Goal: Task Accomplishment & Management: Use online tool/utility

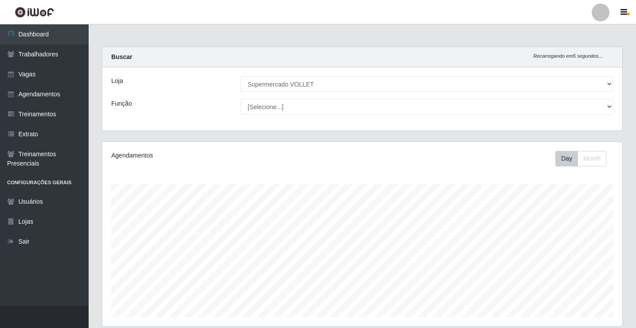
select select "72"
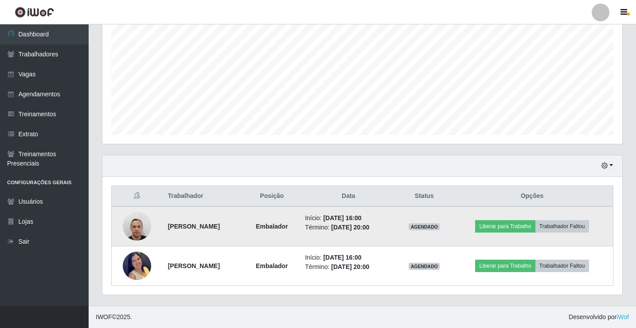
scroll to position [184, 520]
click at [508, 227] on button "Liberar para Trabalho" at bounding box center [505, 226] width 60 height 12
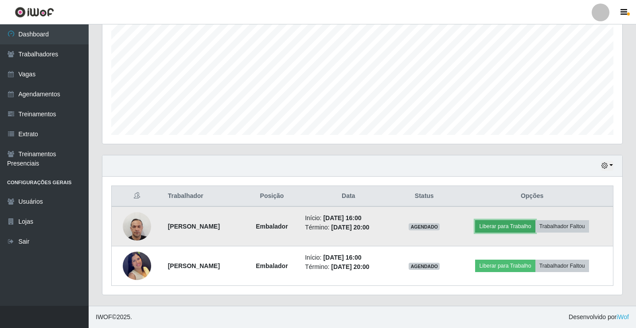
click at [508, 227] on button "Liberar para Trabalho" at bounding box center [505, 226] width 60 height 12
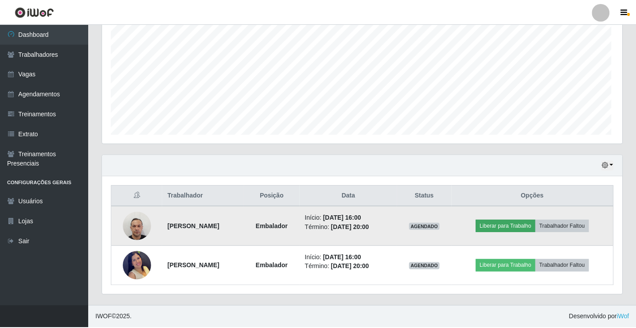
scroll to position [184, 516]
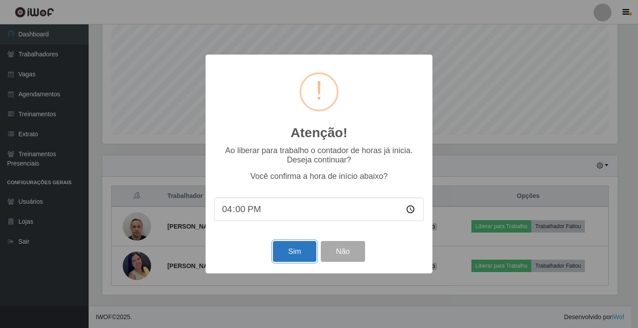
click at [293, 254] on button "Sim" at bounding box center [294, 251] width 43 height 21
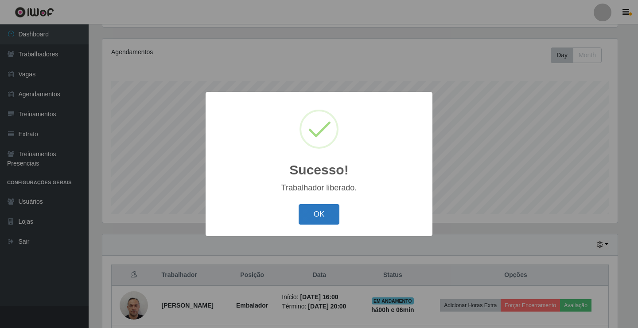
click at [326, 217] on button "OK" at bounding box center [319, 214] width 41 height 21
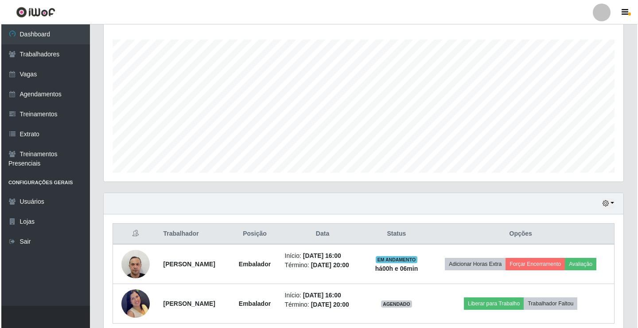
scroll to position [182, 0]
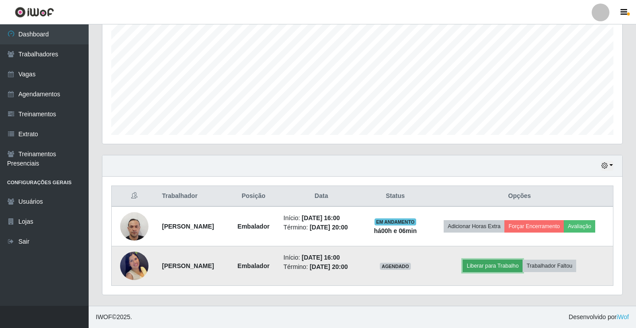
click at [499, 267] on button "Liberar para Trabalho" at bounding box center [493, 265] width 60 height 12
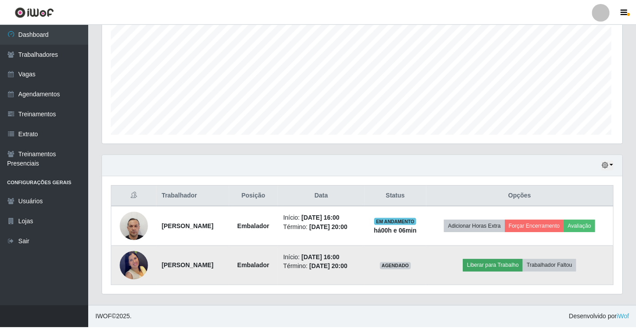
scroll to position [0, 0]
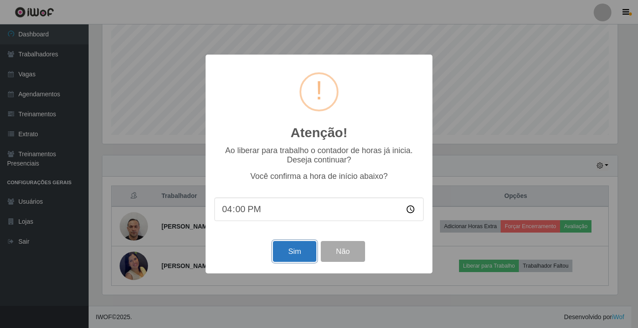
click at [294, 254] on button "Sim" at bounding box center [294, 251] width 43 height 21
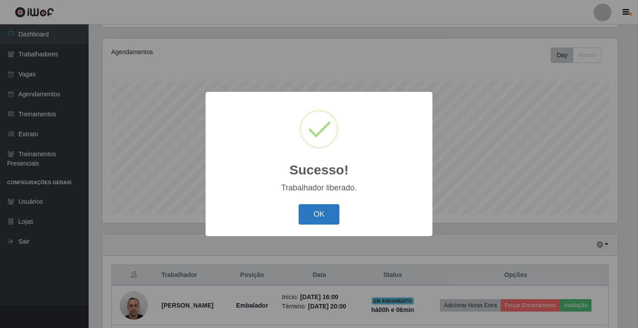
click at [313, 215] on button "OK" at bounding box center [319, 214] width 41 height 21
